Goal: Task Accomplishment & Management: Manage account settings

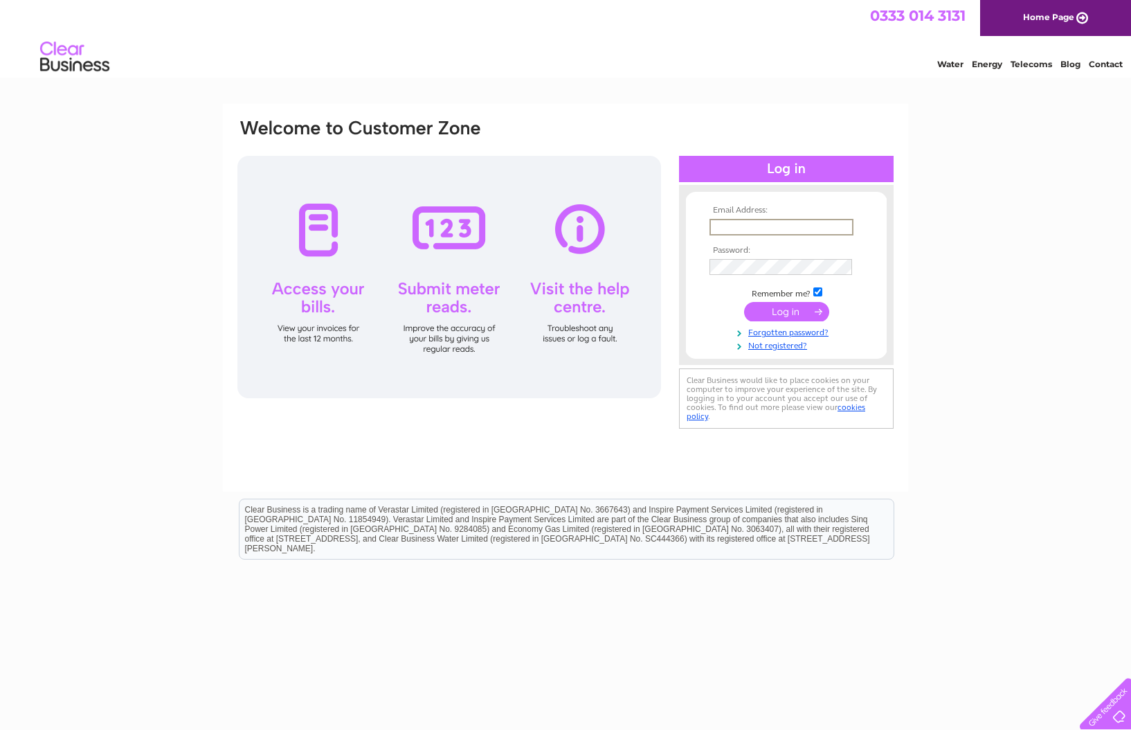
type input "Info@clarkecottageguesthouse.co.uk"
click at [787, 310] on input "submit" at bounding box center [786, 311] width 85 height 19
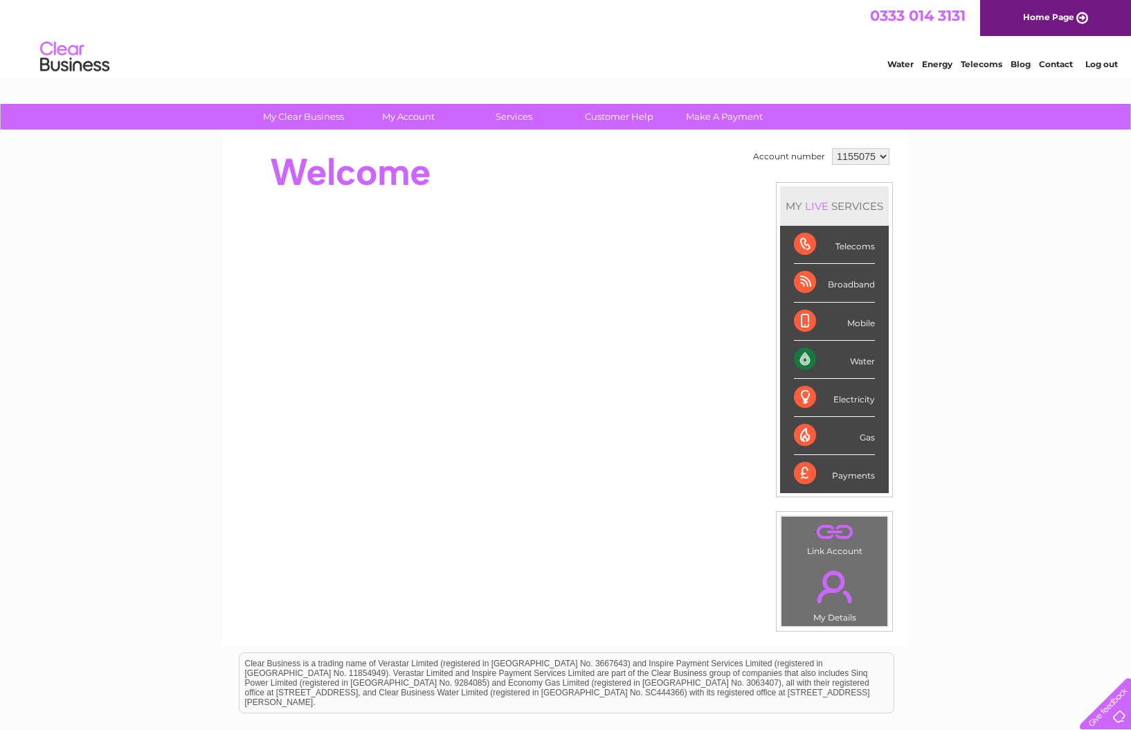
click at [866, 364] on div "Water" at bounding box center [834, 360] width 81 height 38
click at [806, 361] on div "Water" at bounding box center [834, 360] width 81 height 38
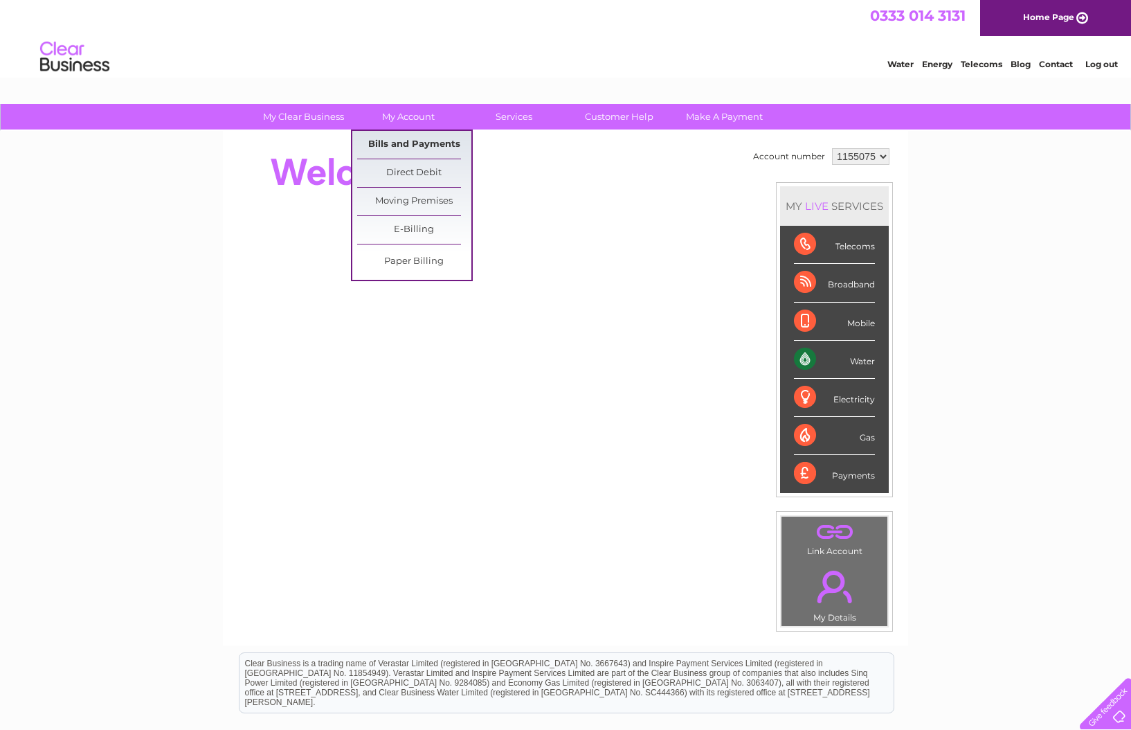
click at [415, 145] on link "Bills and Payments" at bounding box center [414, 145] width 114 height 28
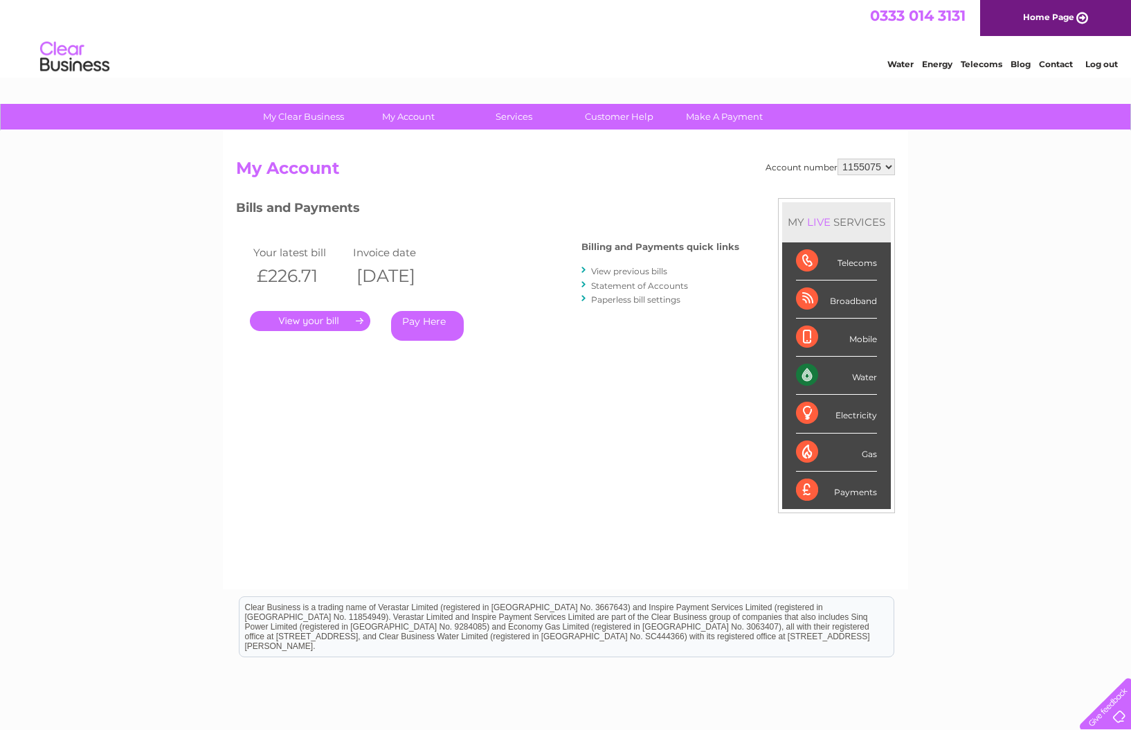
click at [636, 283] on link "Statement of Accounts" at bounding box center [639, 285] width 97 height 10
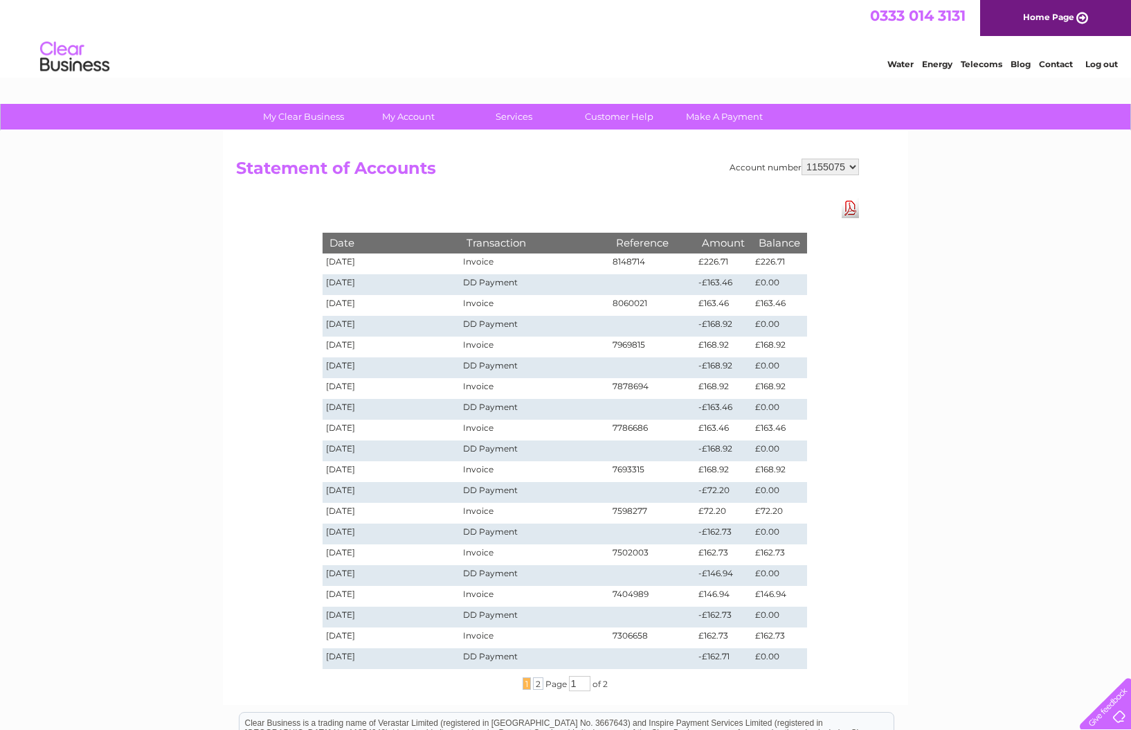
click at [854, 211] on link "Download Pdf" at bounding box center [850, 208] width 17 height 20
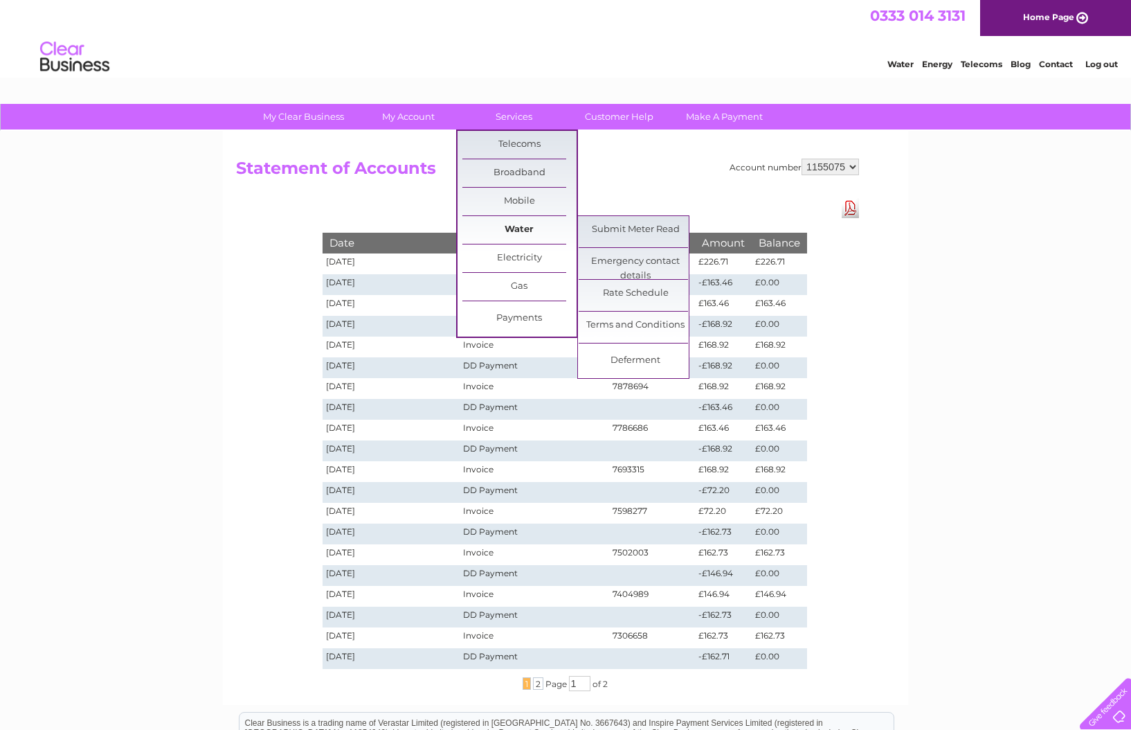
click at [524, 230] on link "Water" at bounding box center [520, 230] width 114 height 28
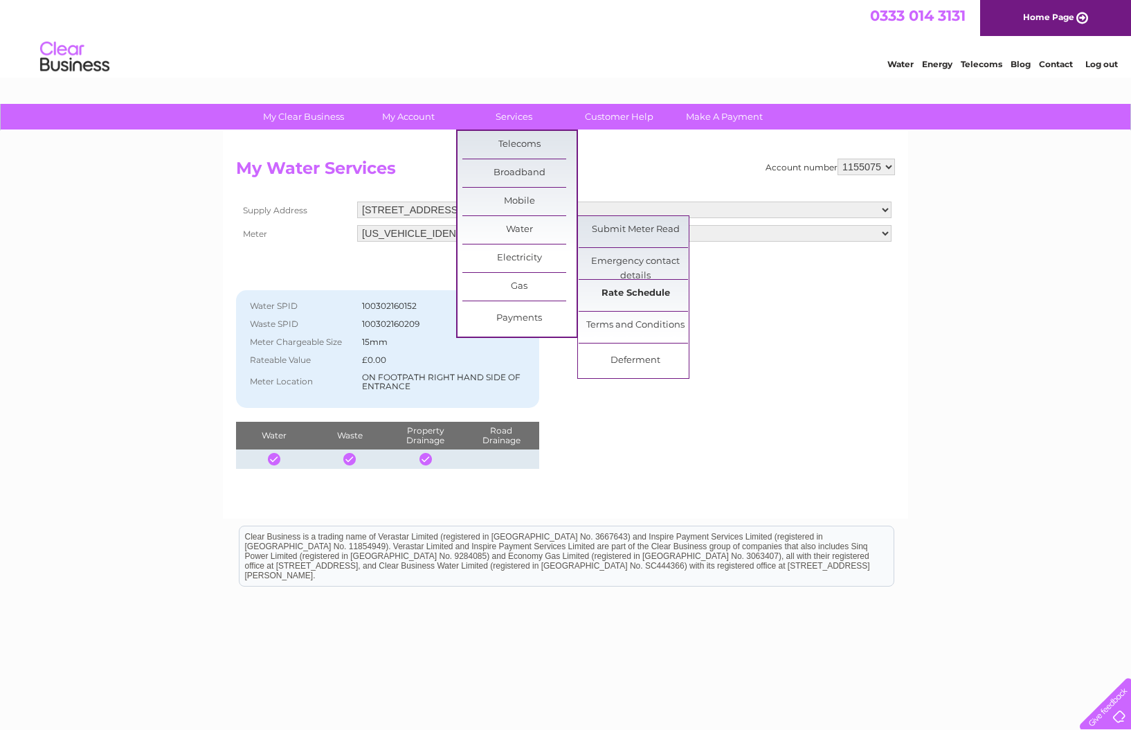
click at [644, 296] on link "Rate Schedule" at bounding box center [636, 294] width 114 height 28
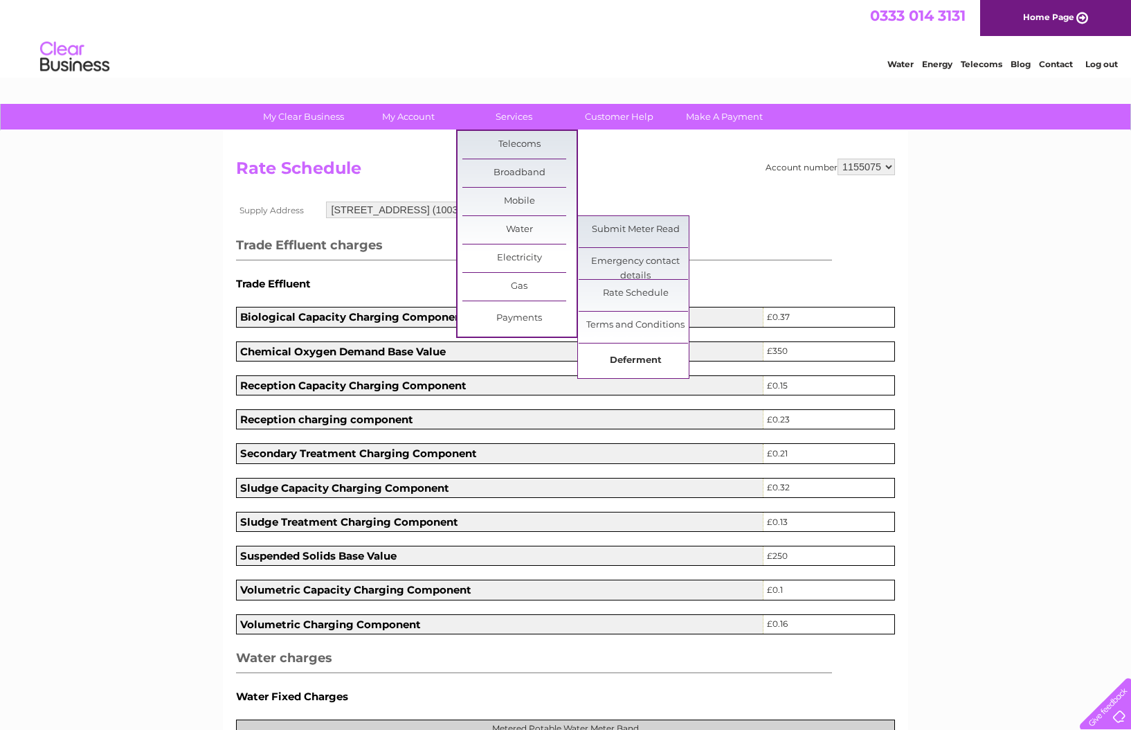
click at [630, 357] on link "Deferment" at bounding box center [636, 361] width 114 height 28
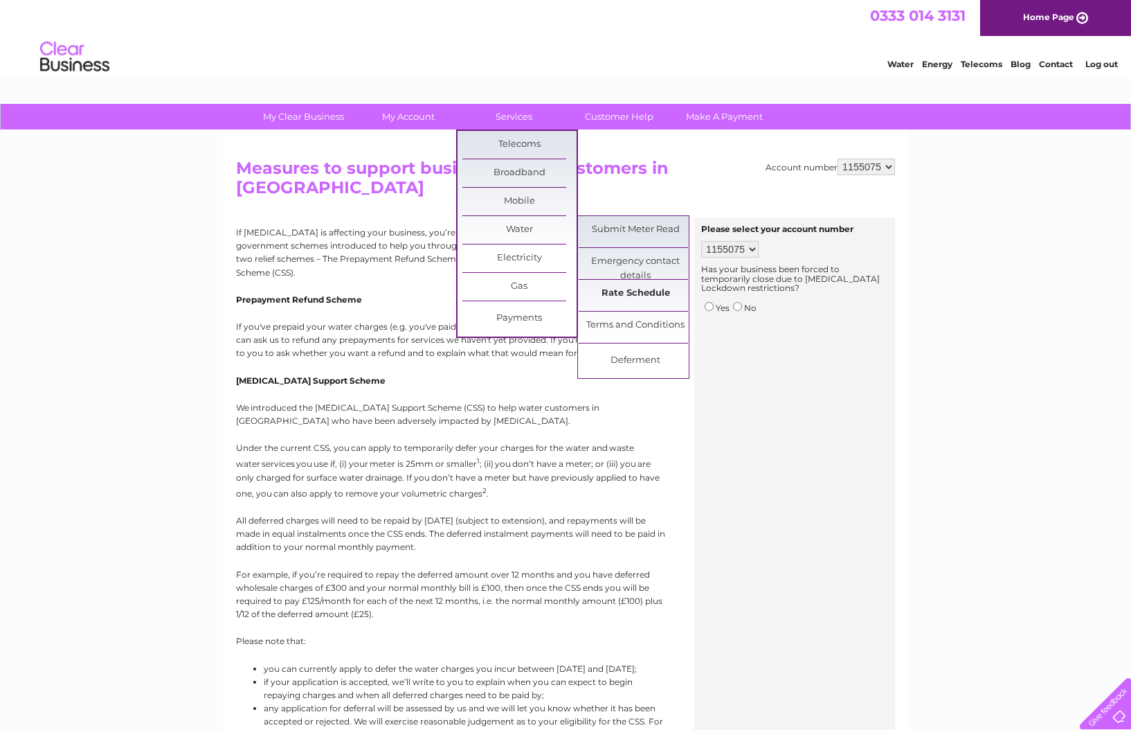
click at [628, 290] on link "Rate Schedule" at bounding box center [636, 294] width 114 height 28
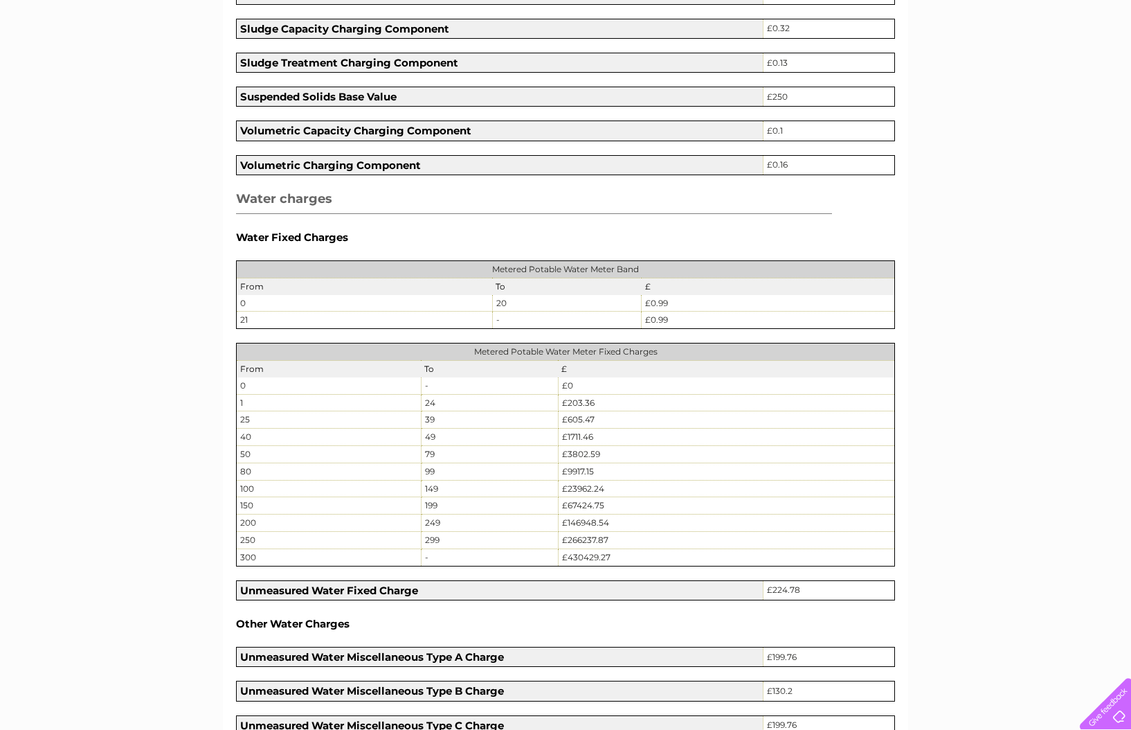
scroll to position [458, 0]
